Goal: Task Accomplishment & Management: Manage account settings

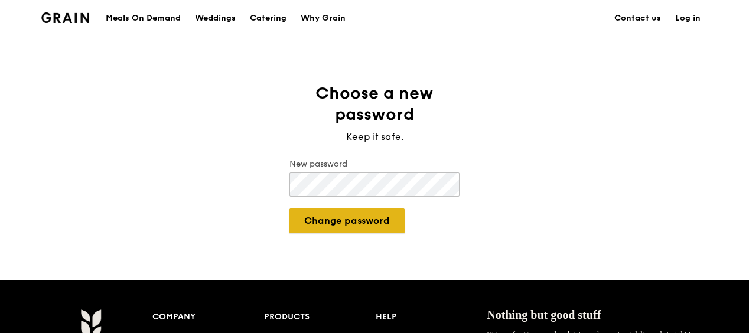
click at [346, 217] on button "Change password" at bounding box center [347, 221] width 115 height 25
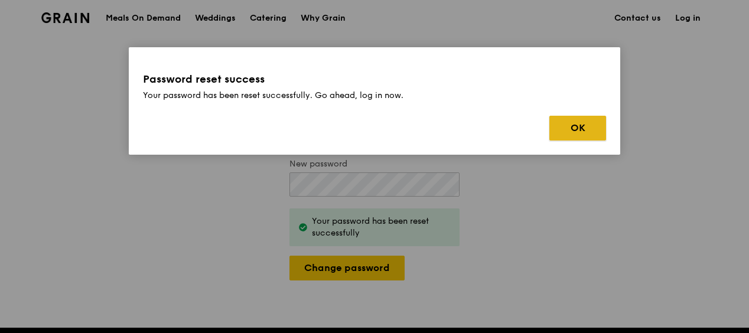
click at [579, 122] on button "OK" at bounding box center [578, 128] width 57 height 25
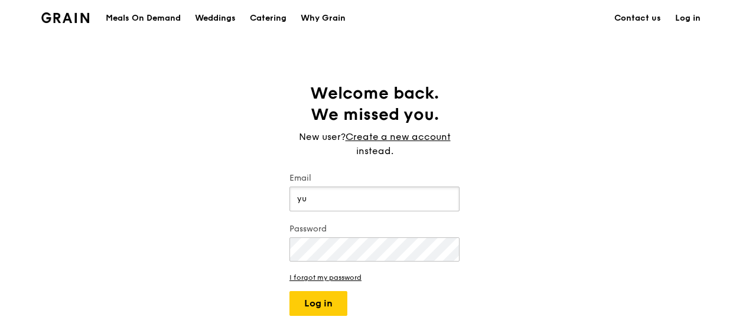
type input "[EMAIL_ADDRESS][DOMAIN_NAME]"
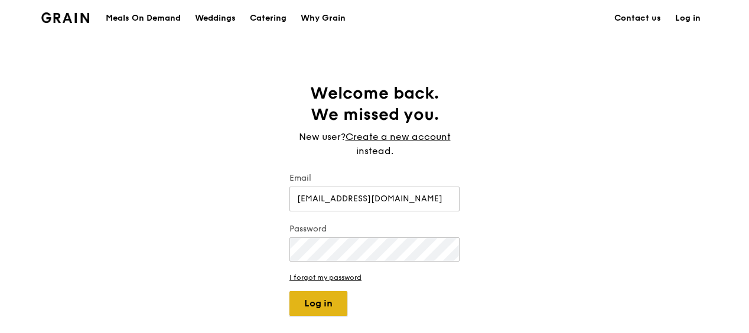
click at [325, 300] on button "Log in" at bounding box center [319, 303] width 58 height 25
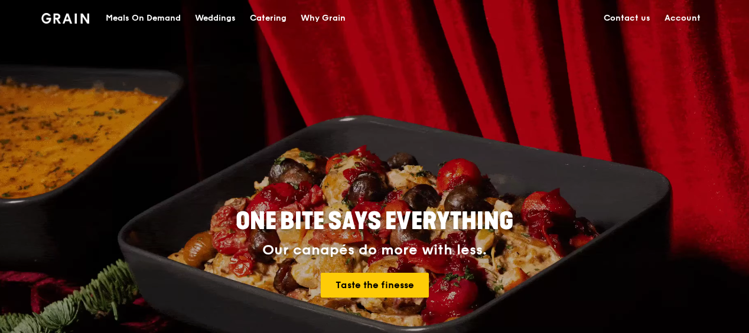
click at [687, 16] on link "Account" at bounding box center [683, 18] width 50 height 35
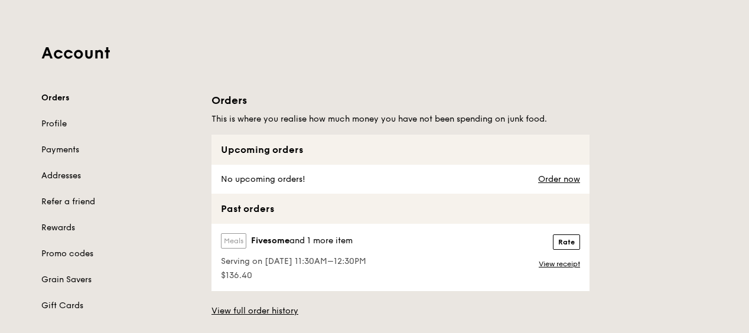
scroll to position [59, 0]
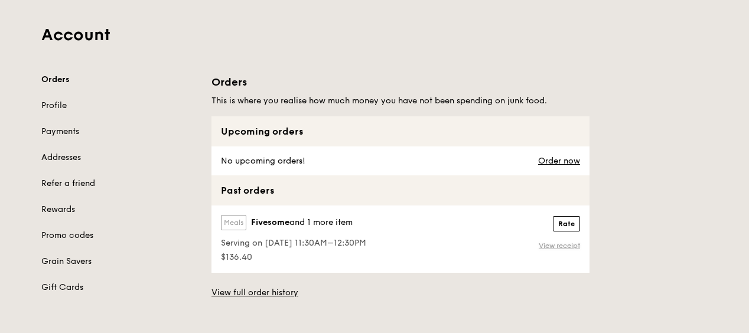
click at [558, 244] on link "View receipt" at bounding box center [559, 245] width 41 height 9
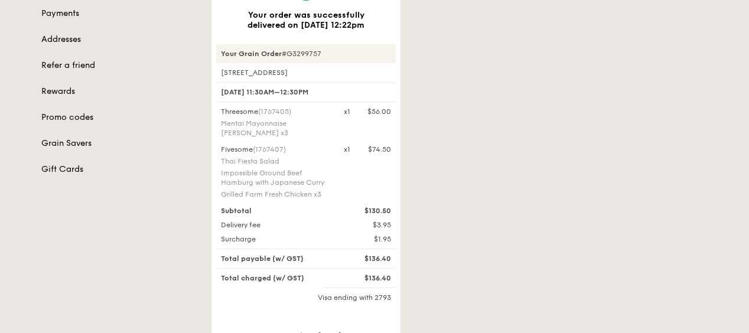
scroll to position [296, 0]
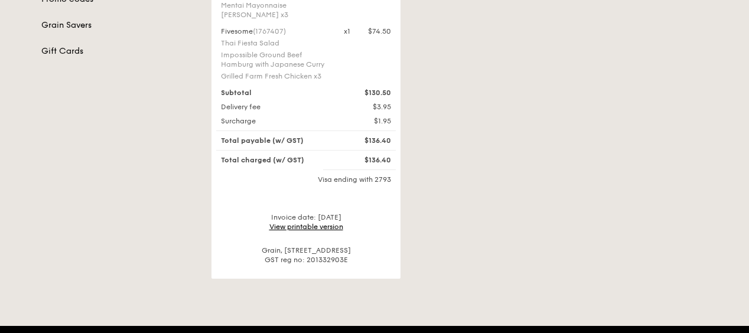
click at [320, 223] on link "View printable version" at bounding box center [307, 227] width 74 height 8
